Goal: Task Accomplishment & Management: Manage account settings

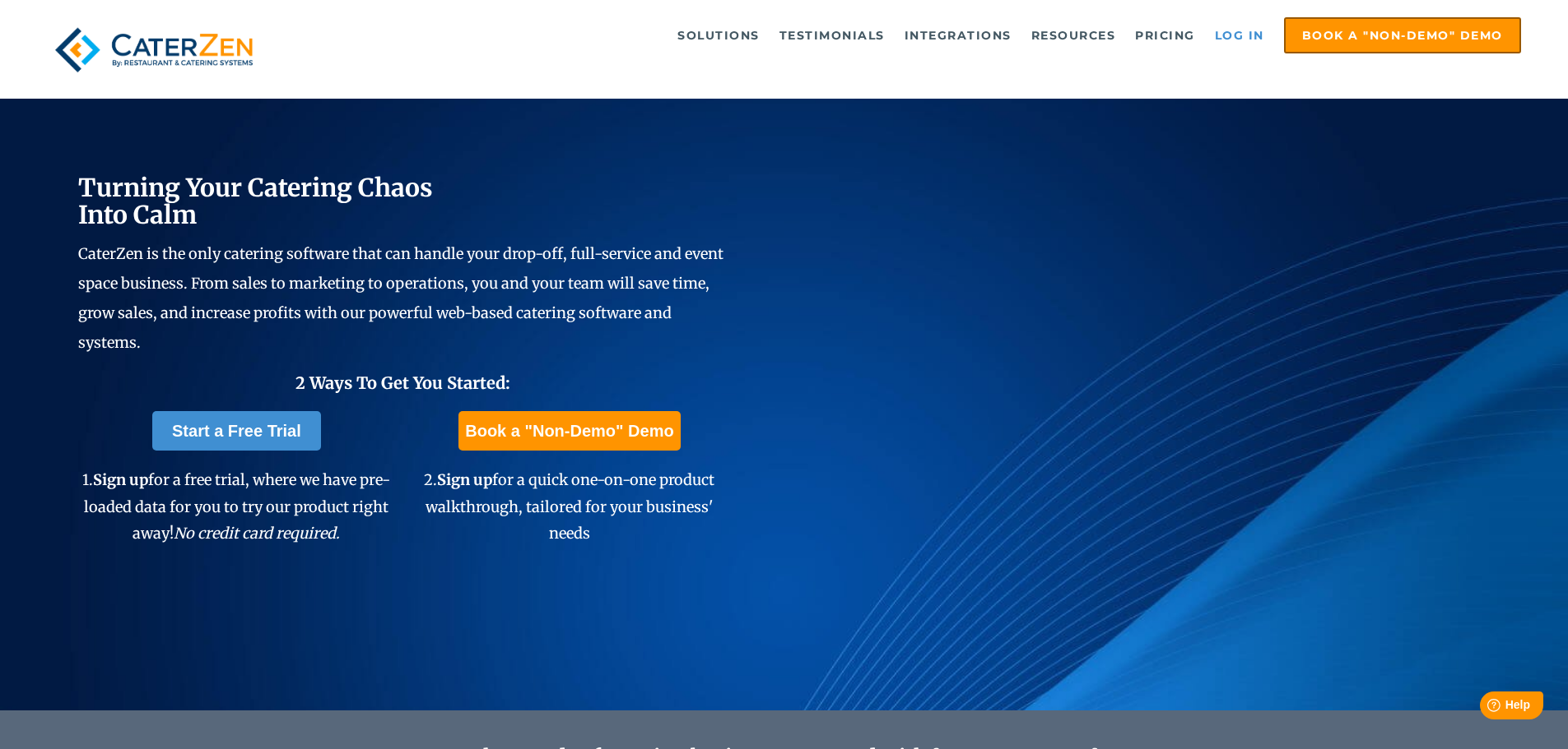
click at [1238, 35] on link "Log in" at bounding box center [1239, 35] width 66 height 33
click at [1225, 32] on link "Log in" at bounding box center [1239, 35] width 66 height 33
click at [1226, 39] on link "Log in" at bounding box center [1239, 35] width 66 height 33
click at [1213, 35] on link "Log in" at bounding box center [1239, 35] width 66 height 33
click at [1212, 35] on link "Log in" at bounding box center [1239, 35] width 66 height 33
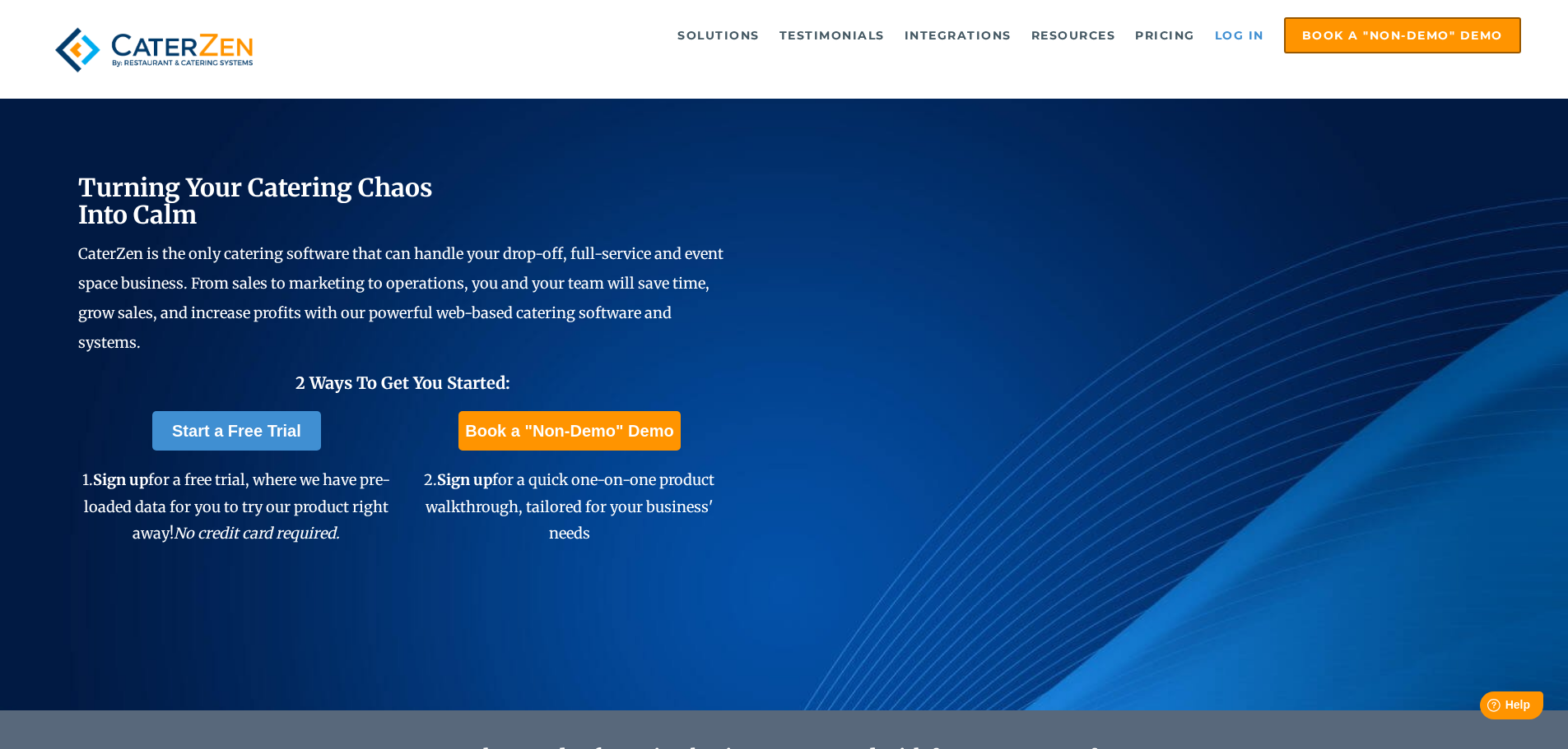
click at [1242, 34] on link "Log in" at bounding box center [1239, 35] width 66 height 33
